Goal: Task Accomplishment & Management: Use online tool/utility

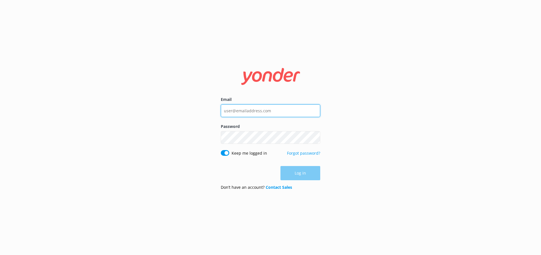
type input "[EMAIL_ADDRESS][DOMAIN_NAME]"
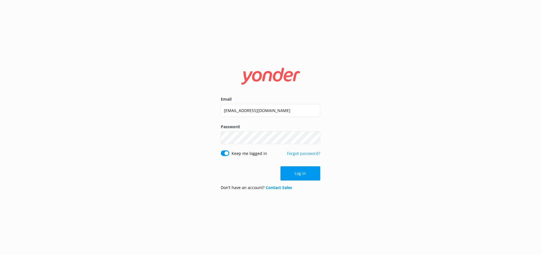
click at [294, 172] on div "Log in" at bounding box center [270, 173] width 99 height 14
click at [300, 175] on button "Log in" at bounding box center [301, 173] width 40 height 14
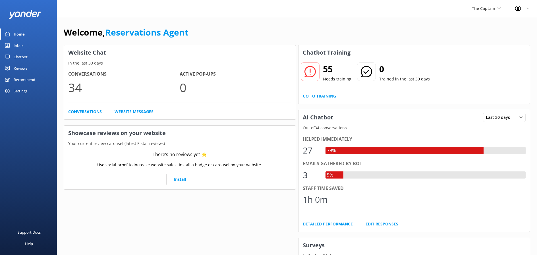
click at [21, 46] on div "Inbox" at bounding box center [19, 45] width 10 height 11
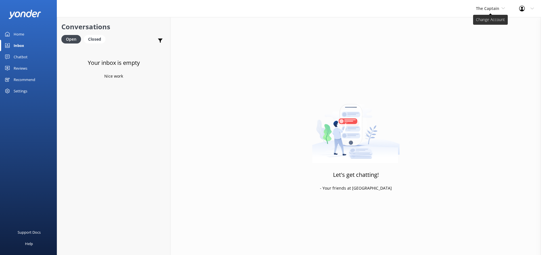
click at [502, 8] on icon at bounding box center [503, 8] width 3 height 3
click at [484, 38] on link "Aruba's Activities Expert" at bounding box center [497, 38] width 57 height 14
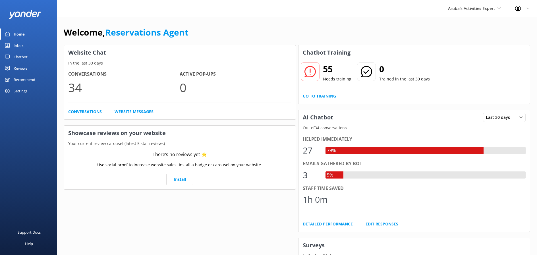
click at [17, 45] on div "Inbox" at bounding box center [19, 45] width 10 height 11
